Goal: Find specific page/section: Find specific page/section

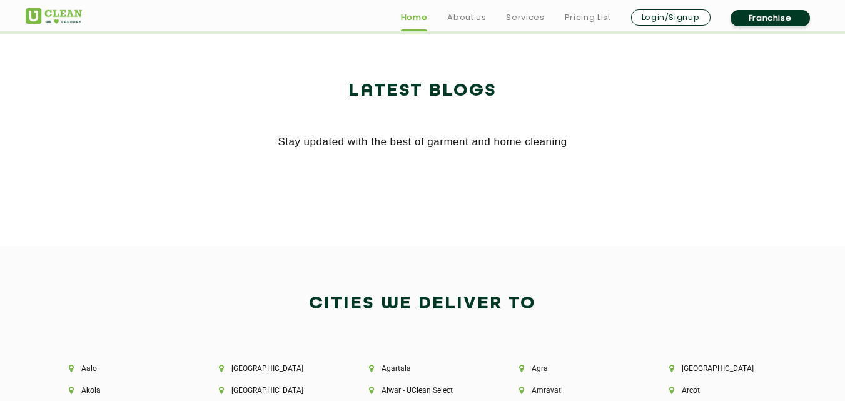
scroll to position [2748, 0]
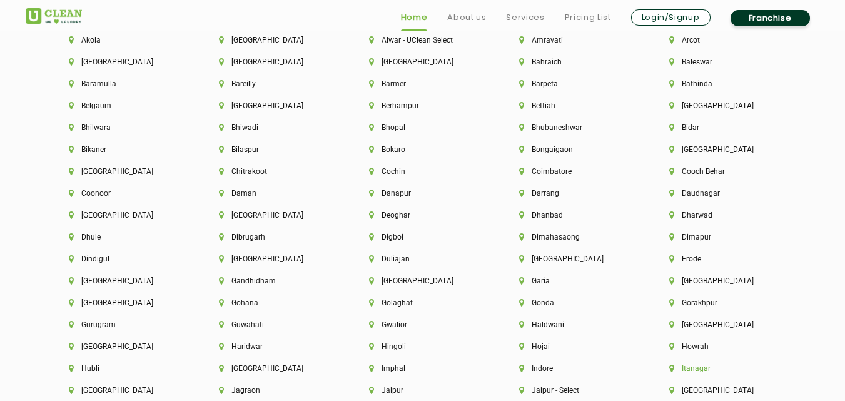
click at [695, 366] on li "Itanagar" at bounding box center [723, 368] width 108 height 9
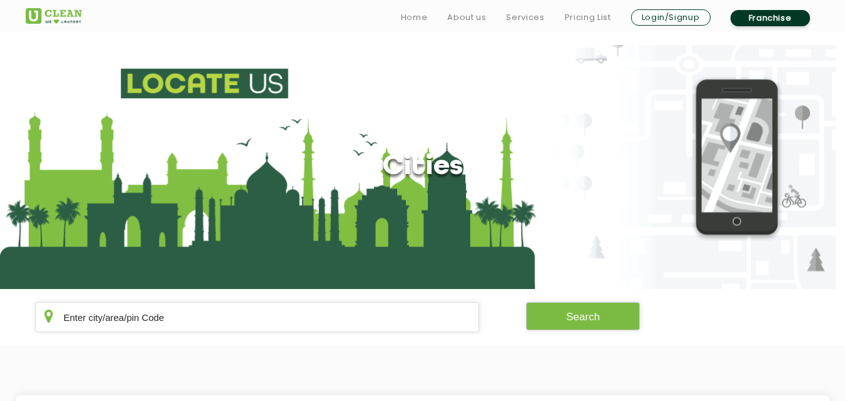
scroll to position [350, 0]
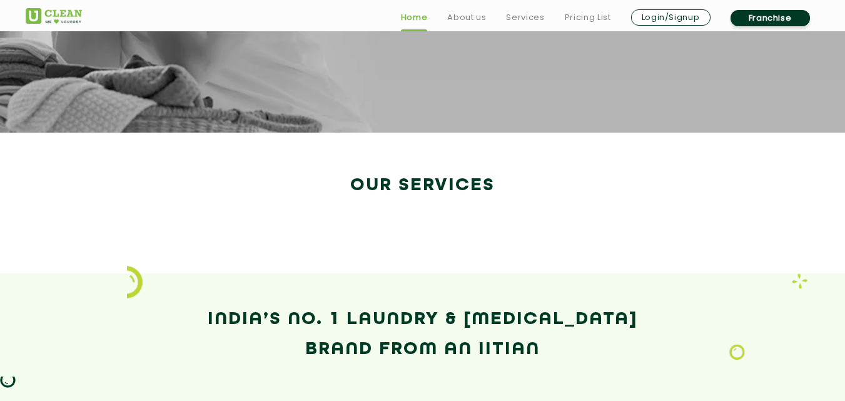
scroll to position [1947, 0]
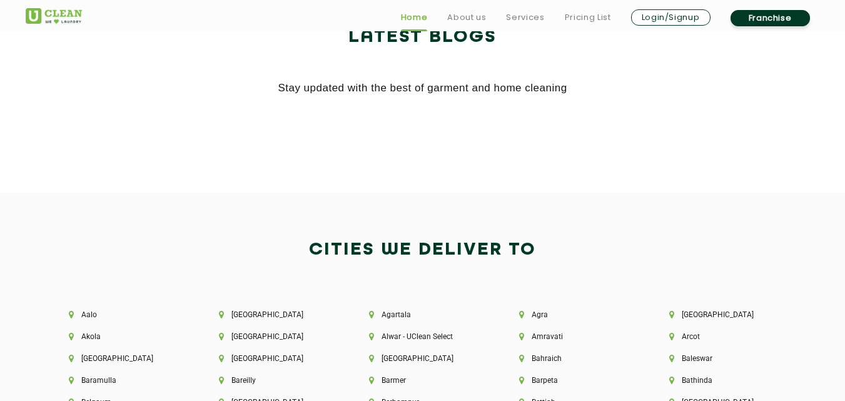
scroll to position [2802, 0]
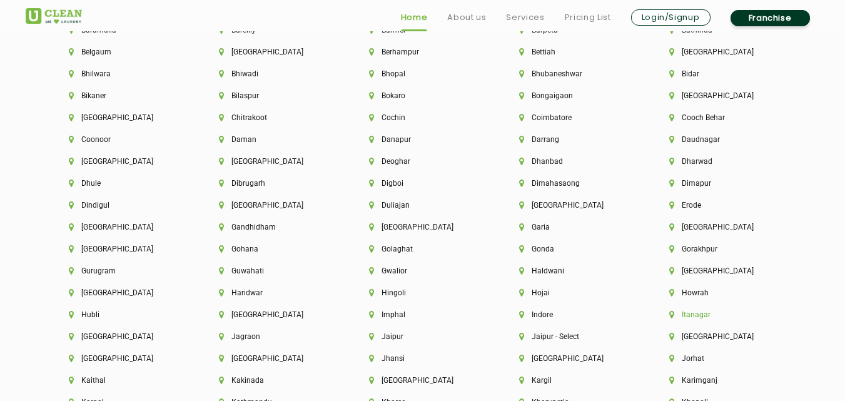
click at [684, 317] on li "Itanagar" at bounding box center [723, 314] width 108 height 9
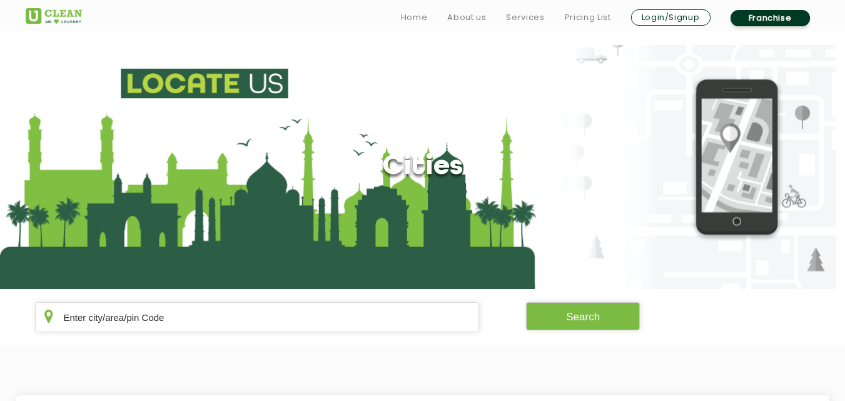
scroll to position [350, 0]
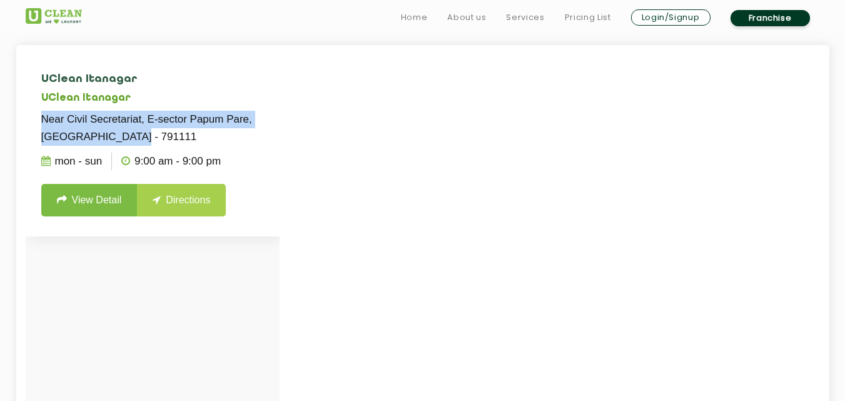
drag, startPoint x: 43, startPoint y: 120, endPoint x: 177, endPoint y: 133, distance: 134.4
click at [177, 133] on p "Near Civil Secretariat, E-sector Papum Pare, [GEOGRAPHIC_DATA] - 791111" at bounding box center [152, 128] width 223 height 35
copy p "Near Civil Secretariat, E-sector Papum Pare, [GEOGRAPHIC_DATA] - 791111"
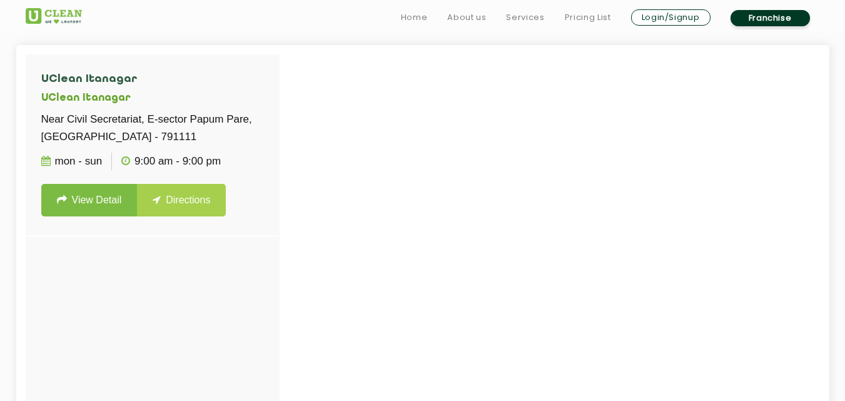
click at [368, 159] on div at bounding box center [448, 254] width 845 height 401
